Goal: Navigation & Orientation: Understand site structure

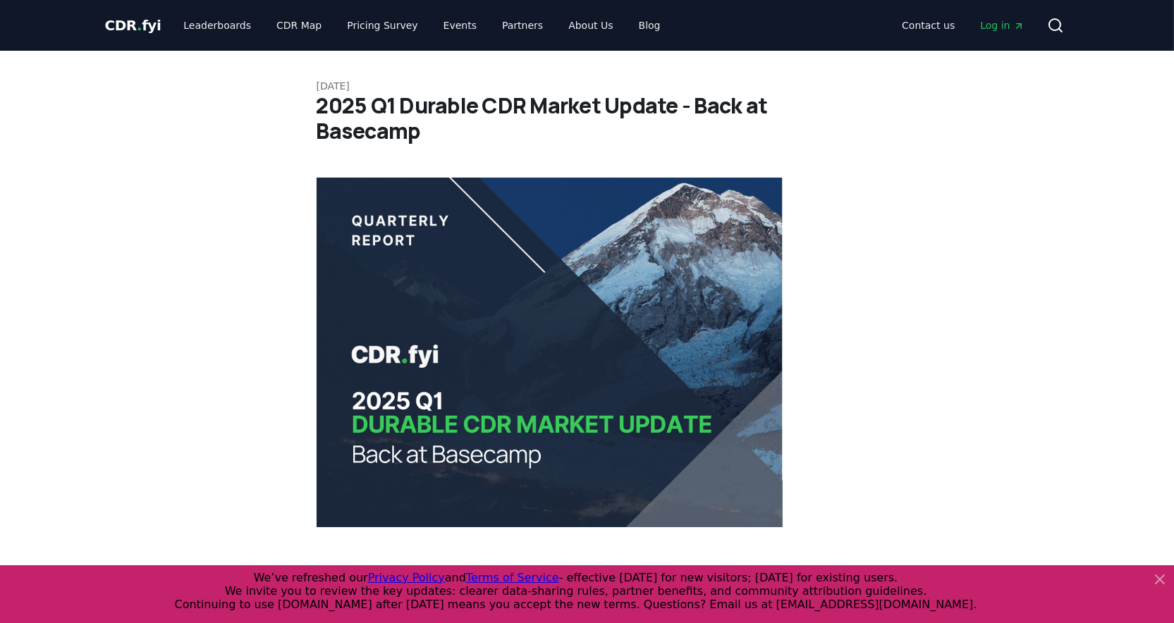
click at [998, 20] on span "Log in" at bounding box center [1002, 25] width 44 height 14
click at [224, 23] on link "Leaderboards" at bounding box center [217, 25] width 90 height 25
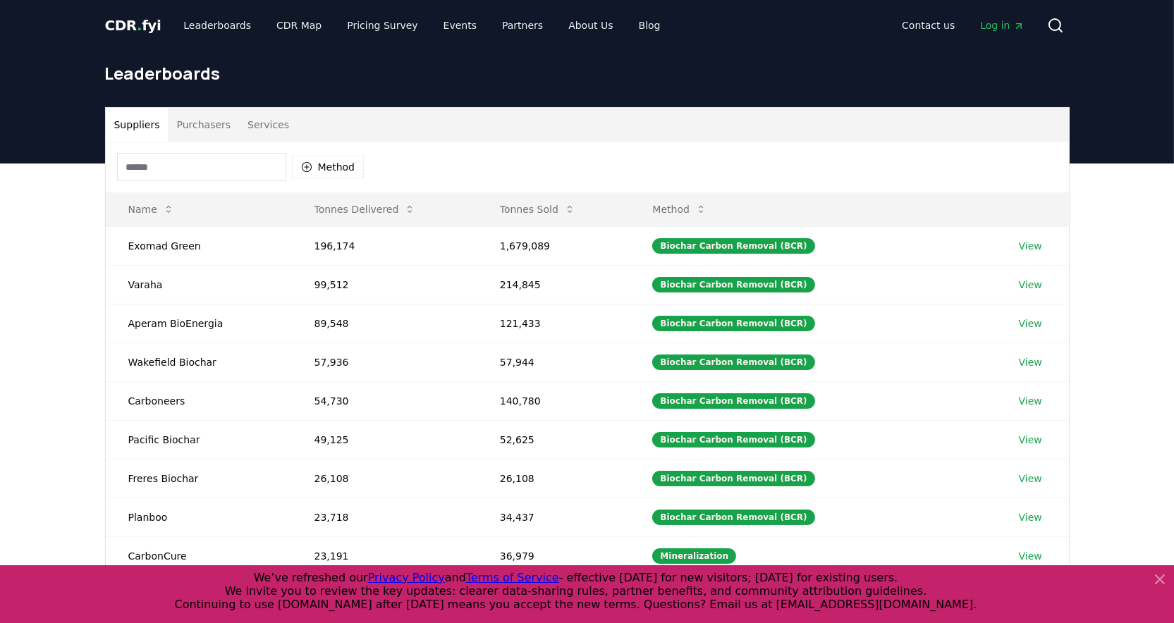
click at [139, 29] on span "CDR . fyi" at bounding box center [133, 25] width 56 height 17
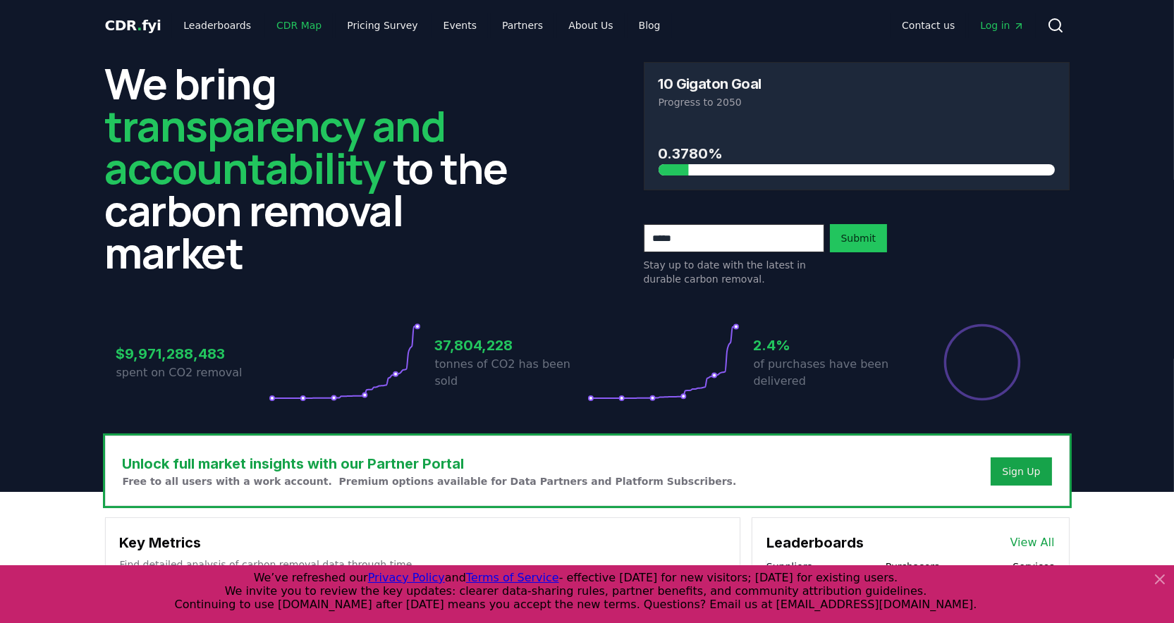
click at [288, 27] on link "CDR Map" at bounding box center [299, 25] width 68 height 25
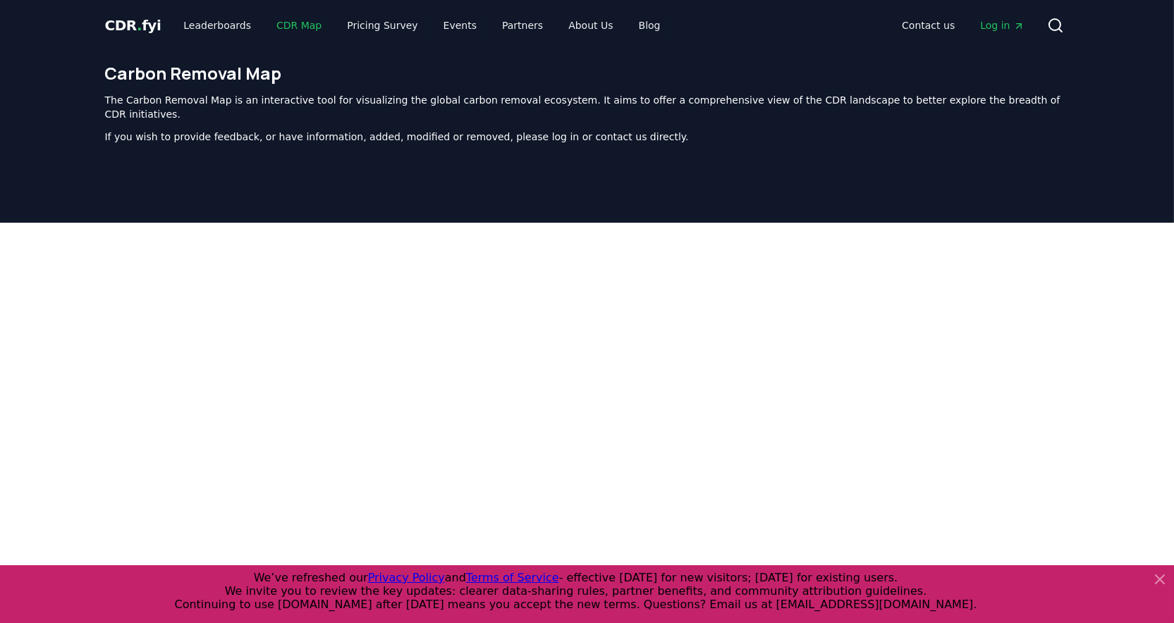
click at [288, 27] on link "CDR Map" at bounding box center [299, 25] width 68 height 25
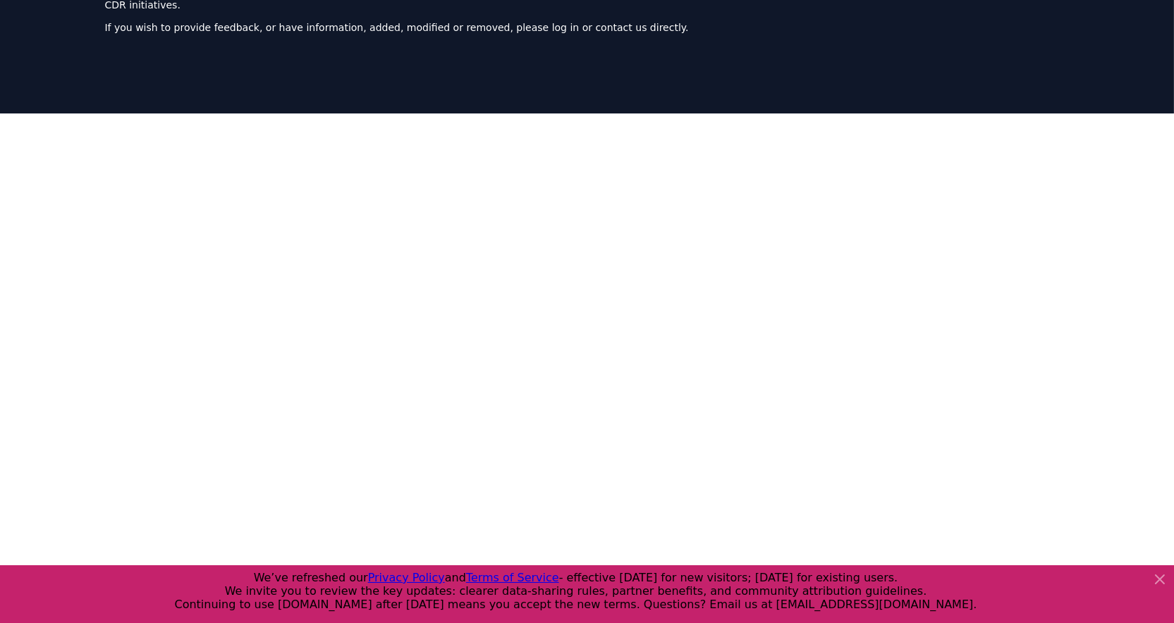
scroll to position [109, 0]
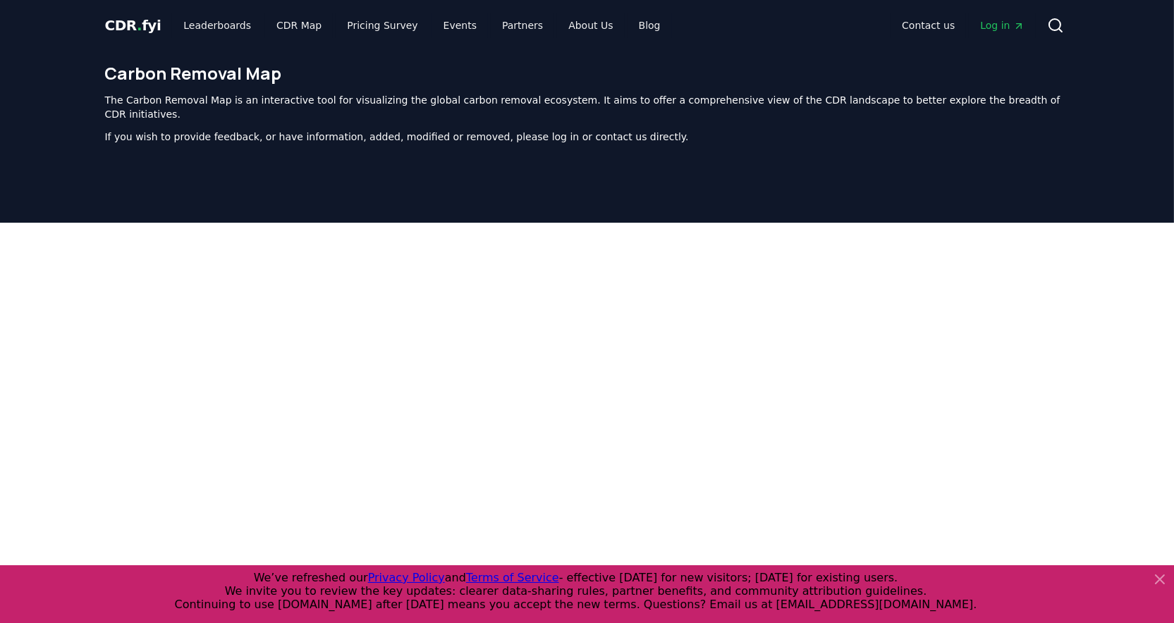
click at [132, 28] on span "CDR . fyi" at bounding box center [133, 25] width 56 height 17
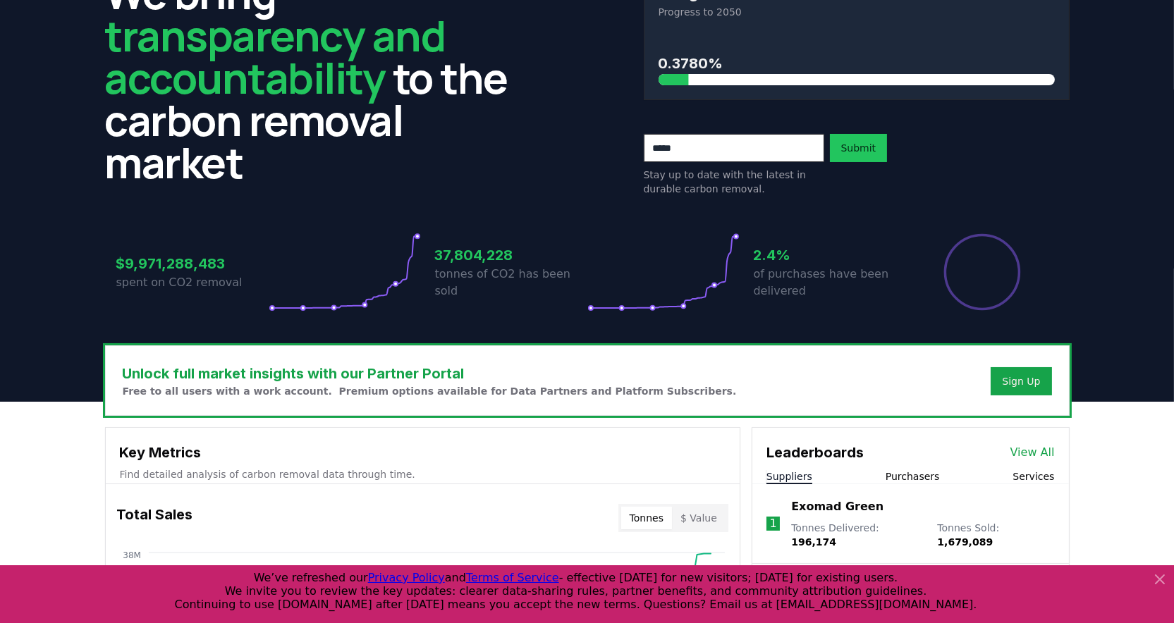
scroll to position [77, 0]
